Goal: Information Seeking & Learning: Learn about a topic

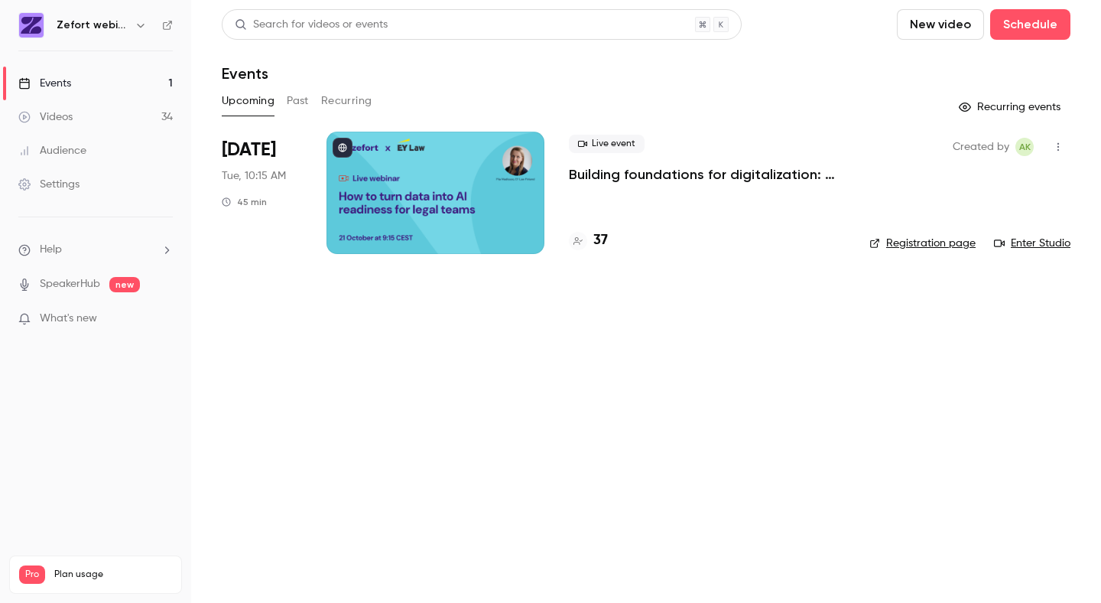
click at [63, 116] on div "Videos" at bounding box center [45, 116] width 54 height 15
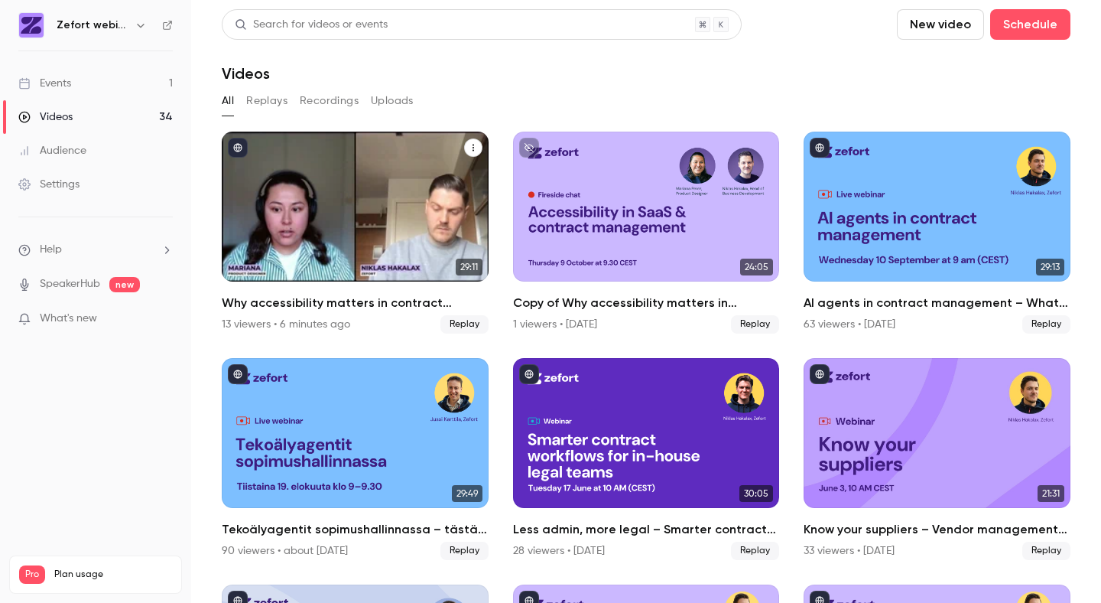
click at [262, 321] on div "13 viewers • 6 minutes ago" at bounding box center [286, 324] width 128 height 15
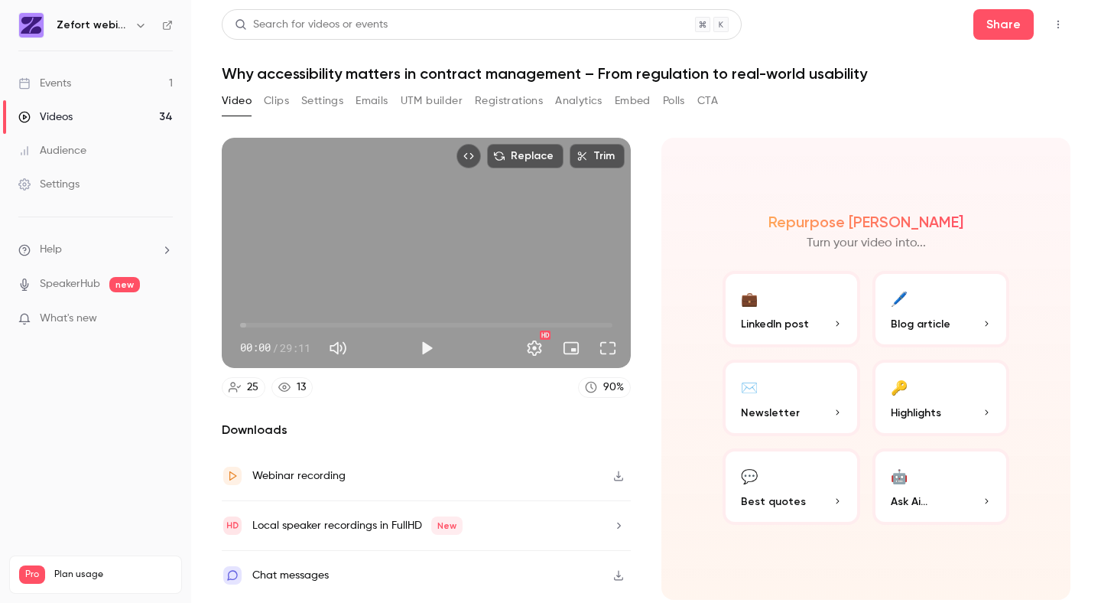
click at [525, 106] on button "Registrations" at bounding box center [509, 101] width 68 height 24
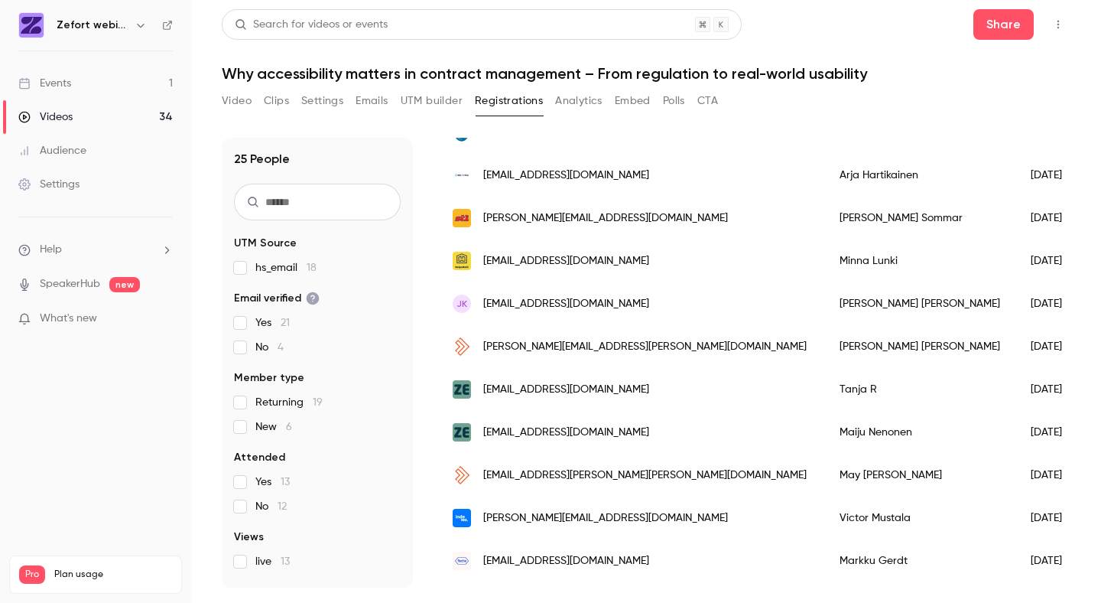
scroll to position [767, 0]
